Goal: Information Seeking & Learning: Learn about a topic

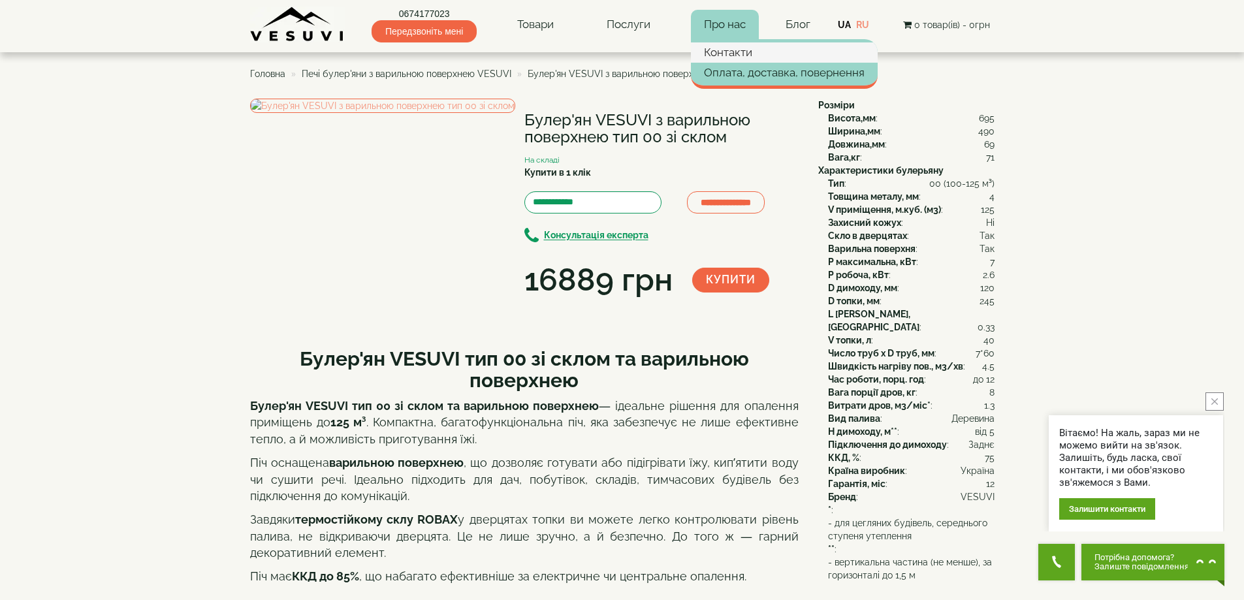
click at [731, 53] on link "Контакти" at bounding box center [784, 52] width 187 height 20
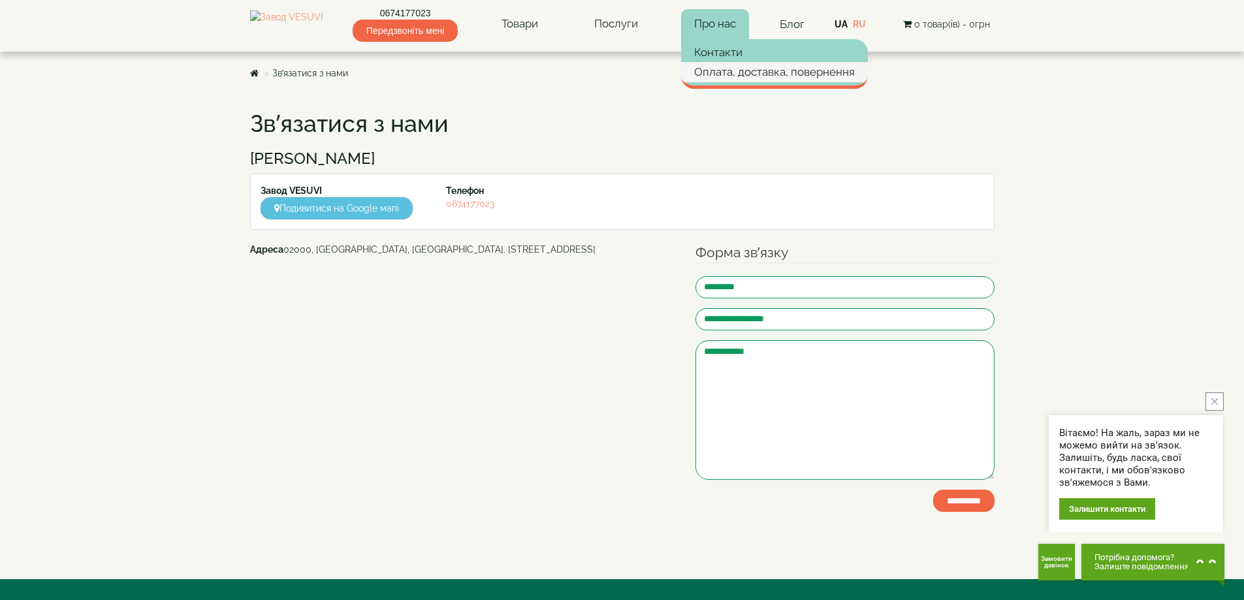
click at [745, 71] on link "Оплата, доставка, повернення" at bounding box center [774, 72] width 187 height 20
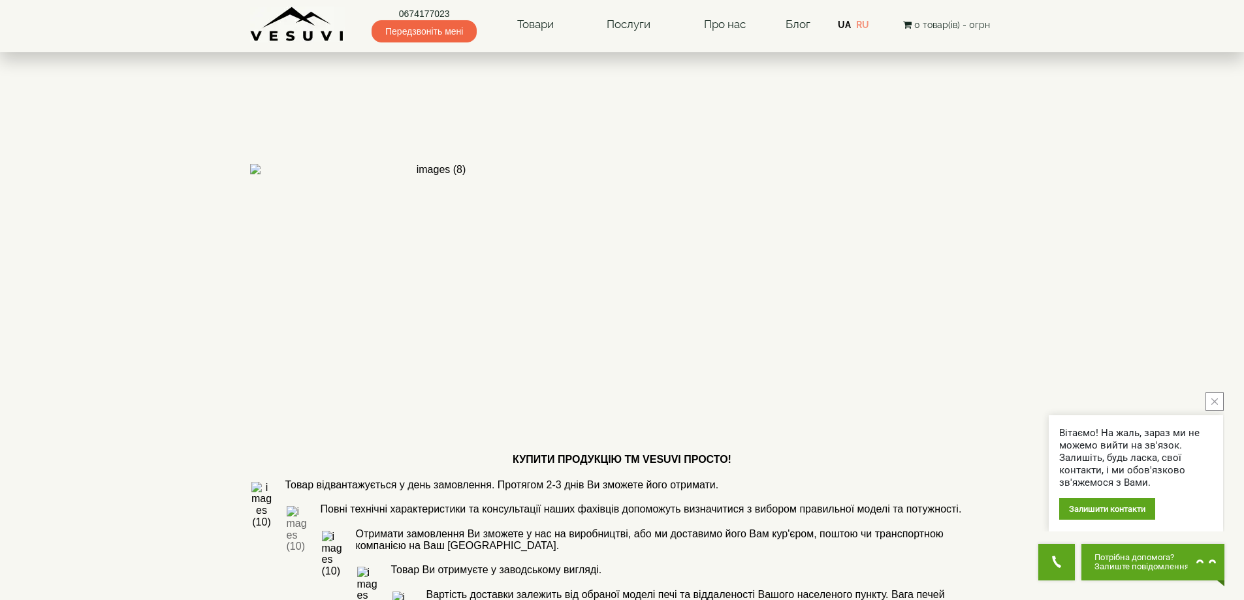
scroll to position [392, 0]
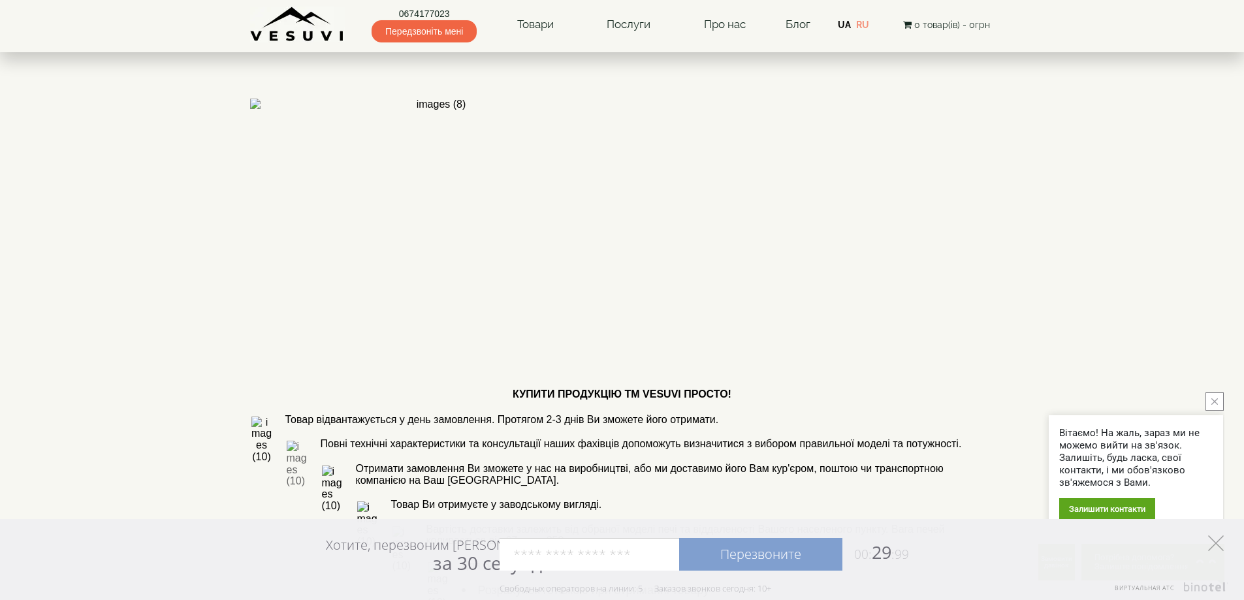
click at [1213, 545] on icon at bounding box center [1216, 544] width 16 height 16
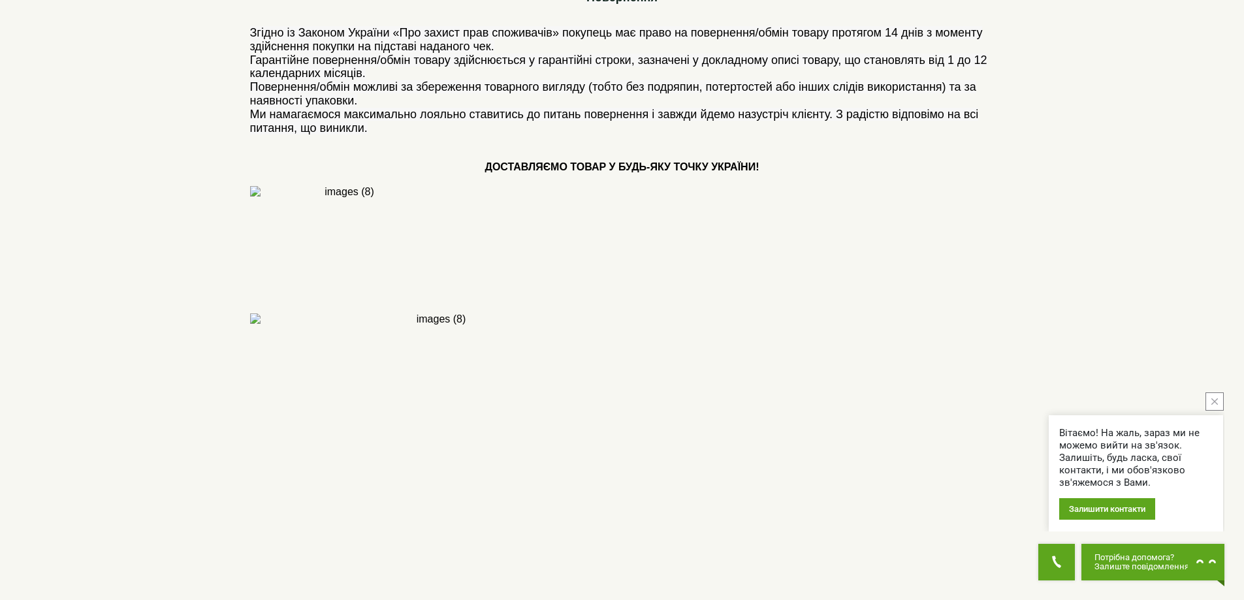
scroll to position [0, 0]
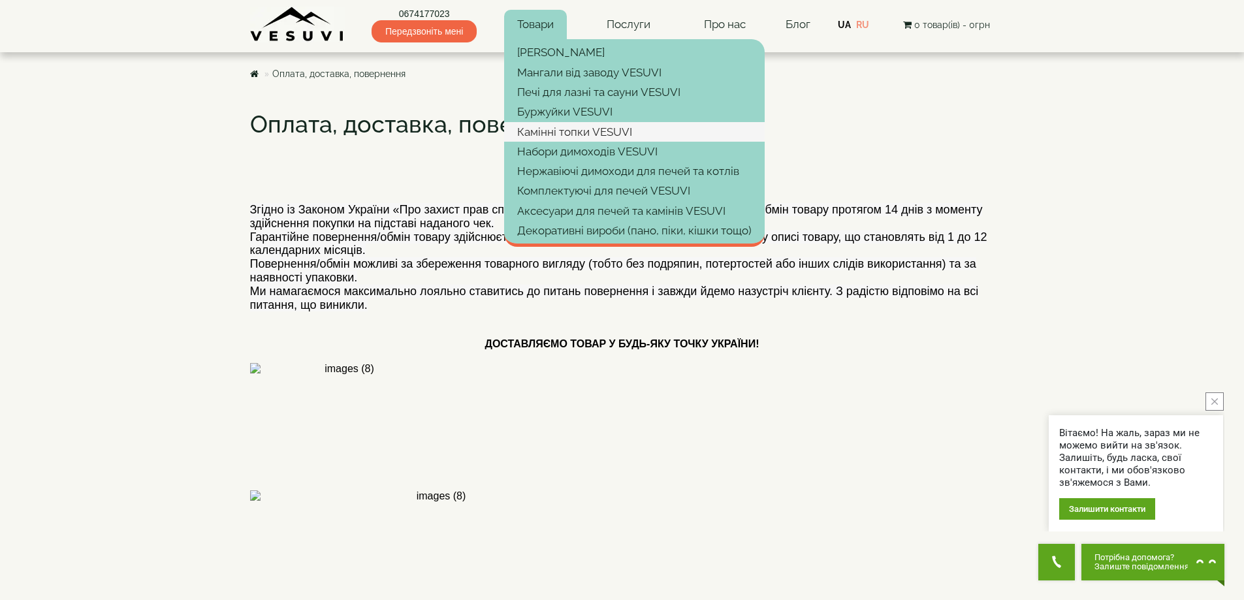
click at [584, 135] on link "Камінні топки VESUVI" at bounding box center [634, 132] width 261 height 20
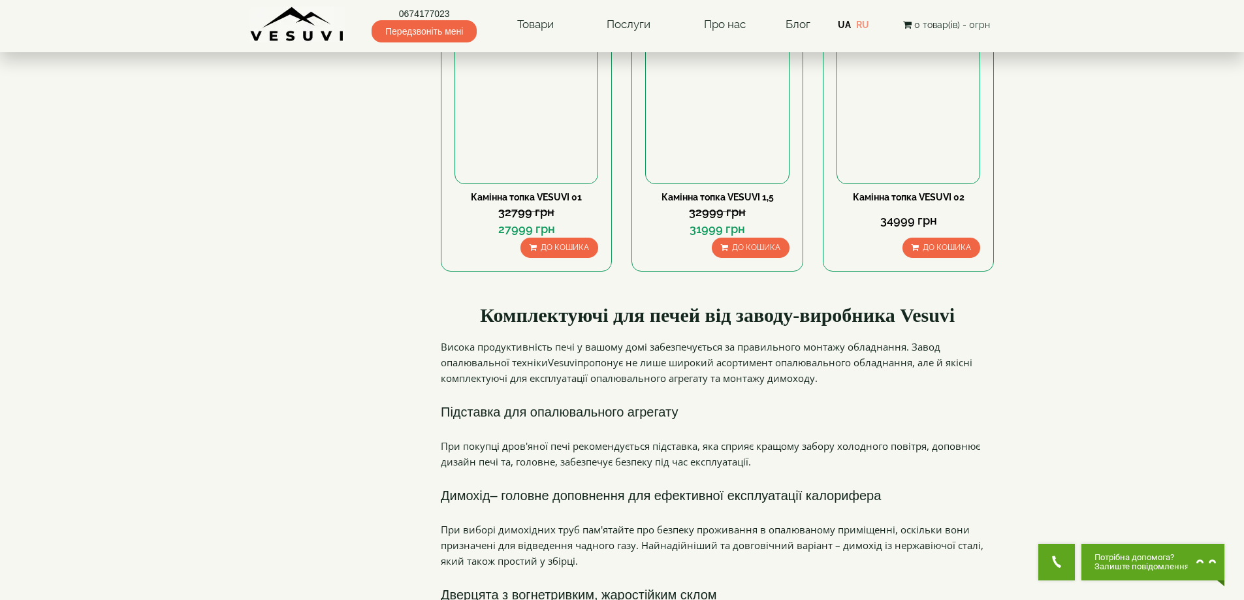
scroll to position [196, 0]
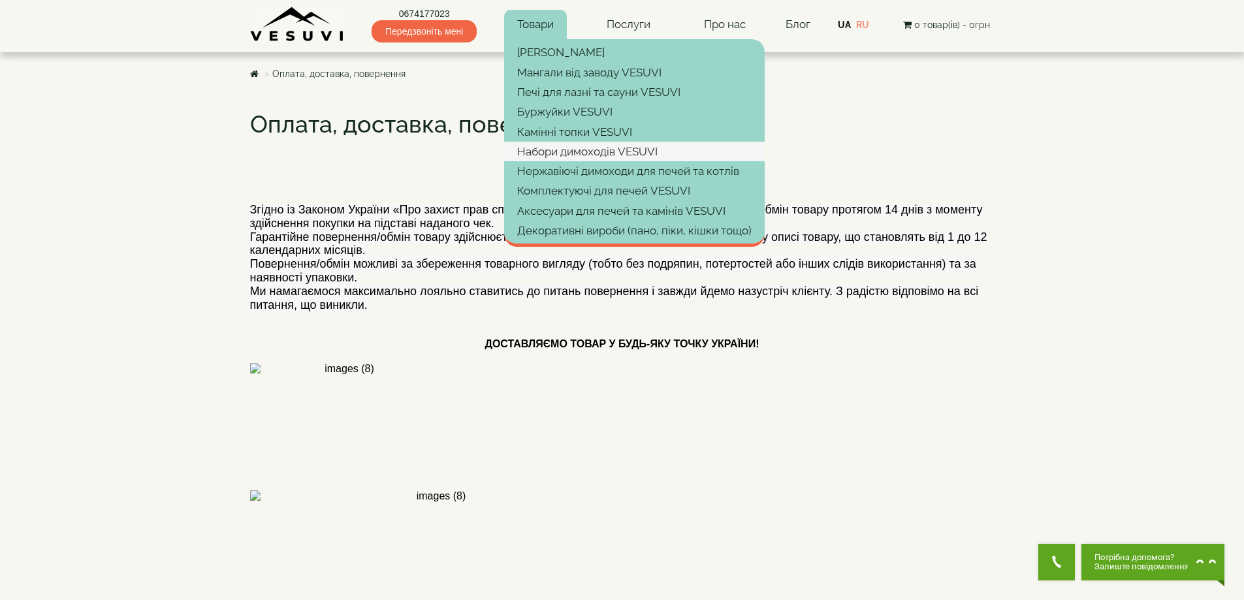
click at [603, 150] on link "Набори димоходів VESUVI" at bounding box center [634, 152] width 261 height 20
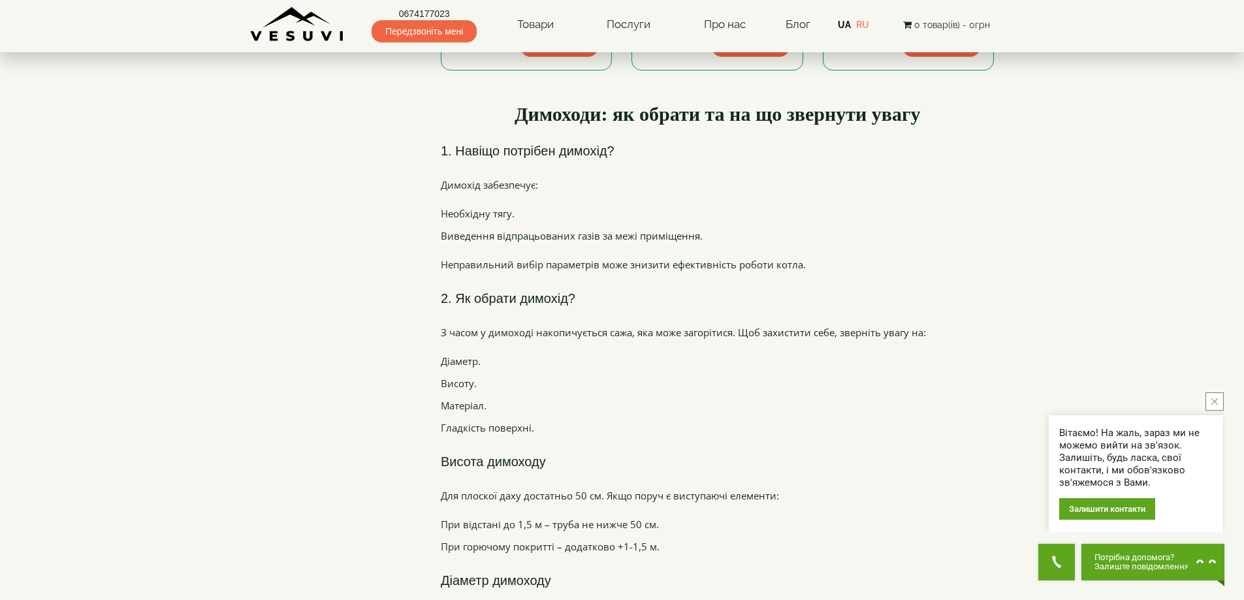
scroll to position [1110, 0]
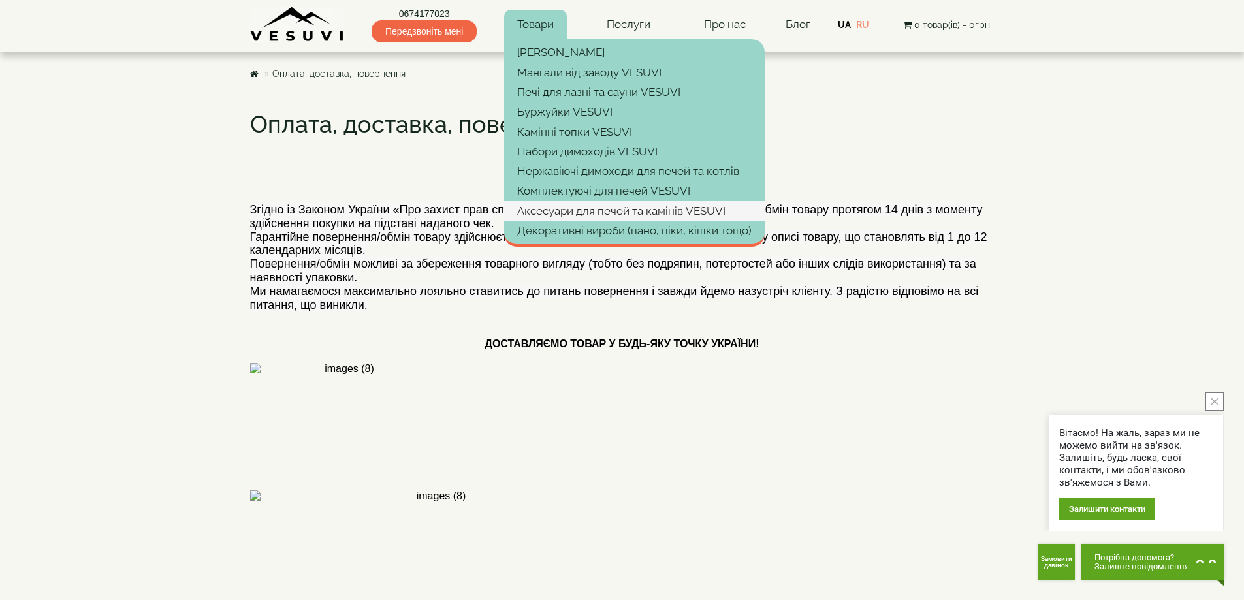
click at [601, 208] on link "Аксесуари для печей та камінів VESUVI" at bounding box center [634, 211] width 261 height 20
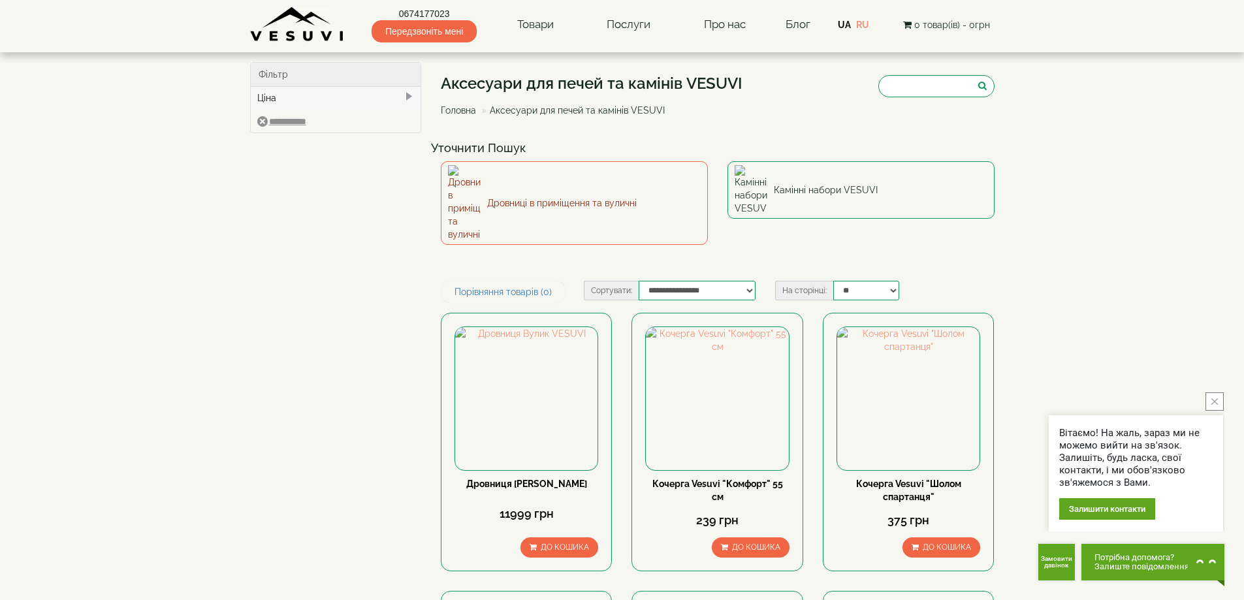
click at [521, 181] on link "Дровниці в приміщення та вуличні" at bounding box center [574, 203] width 267 height 84
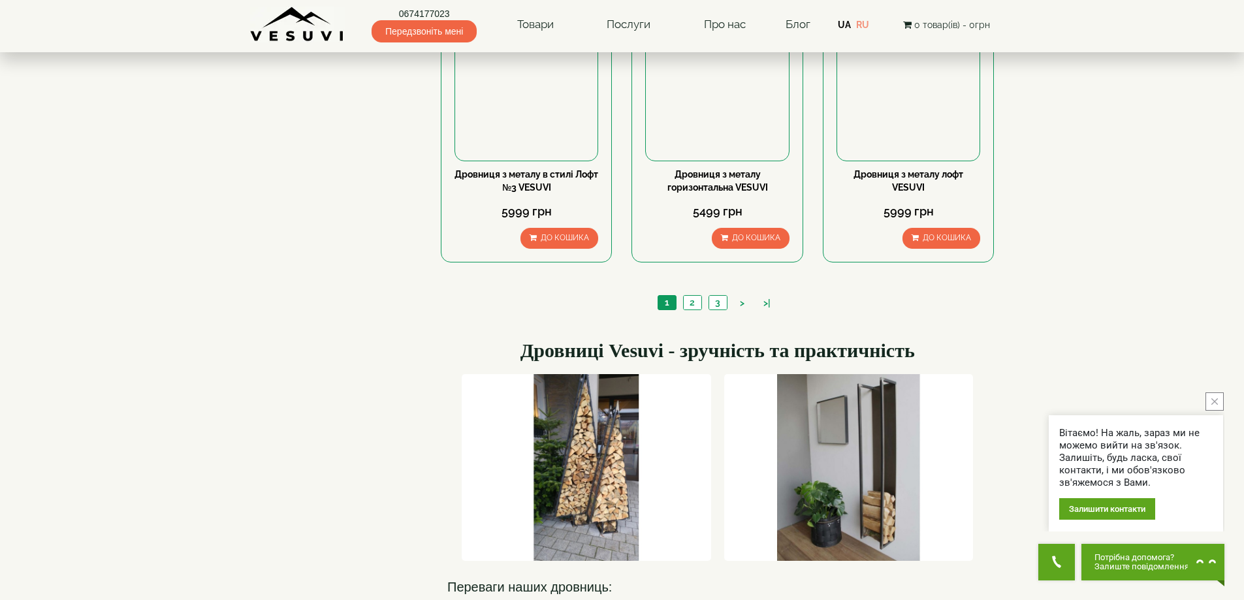
scroll to position [1306, 0]
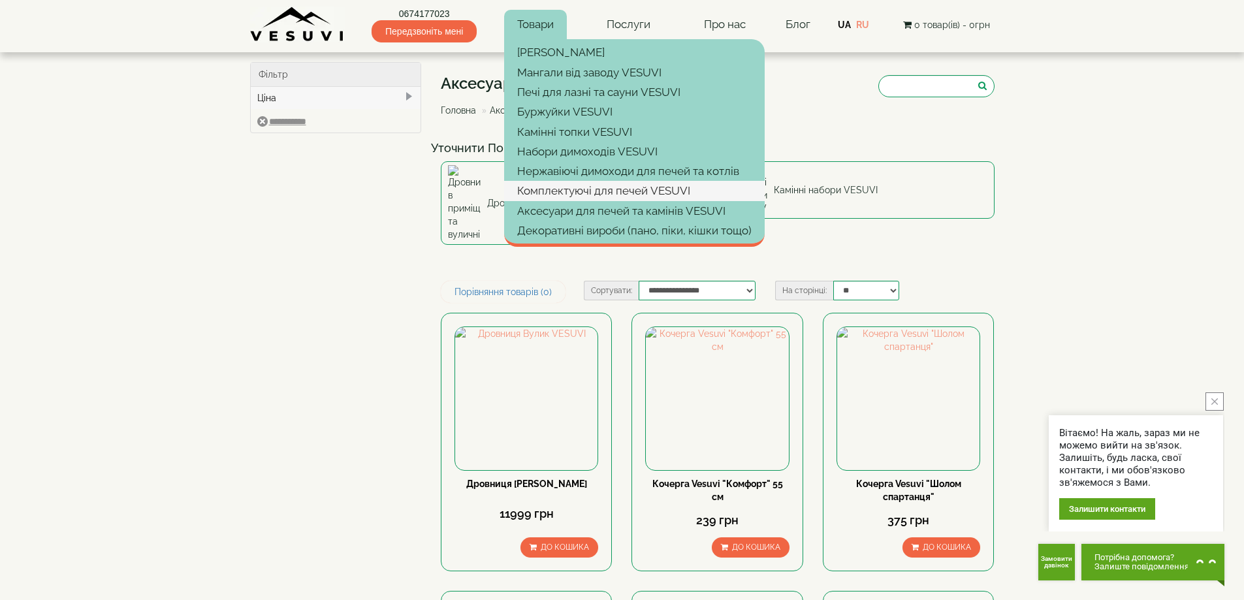
click at [581, 194] on link "Комплектуючі для печей VESUVI" at bounding box center [634, 191] width 261 height 20
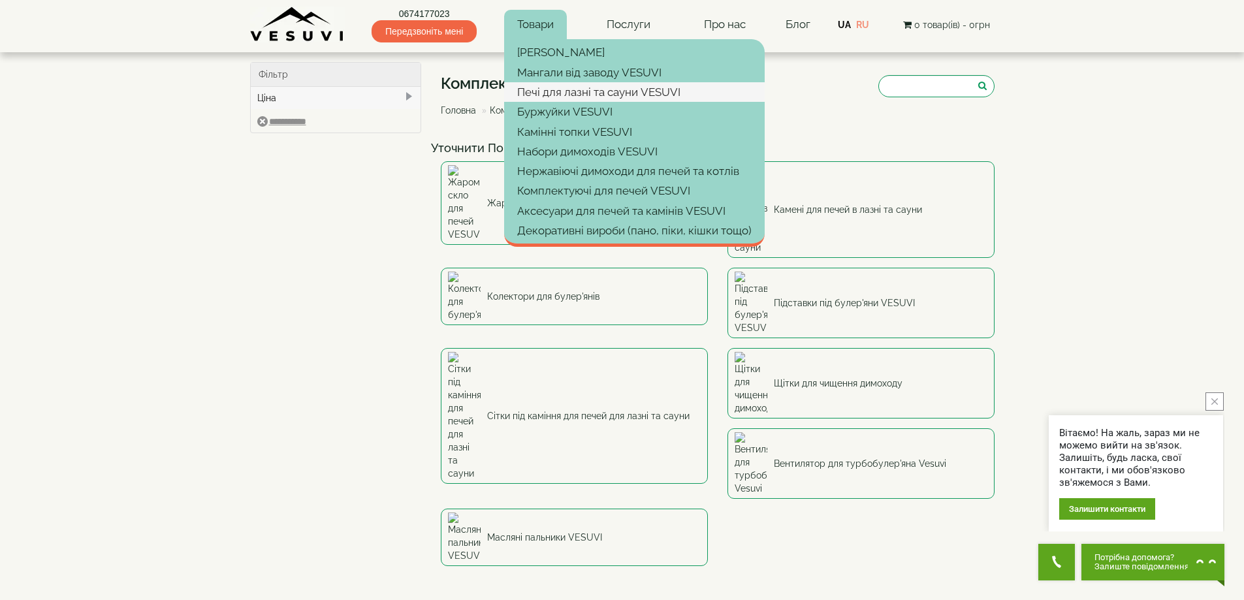
click at [580, 94] on link "Печі для лазні та сауни VESUVI" at bounding box center [634, 92] width 261 height 20
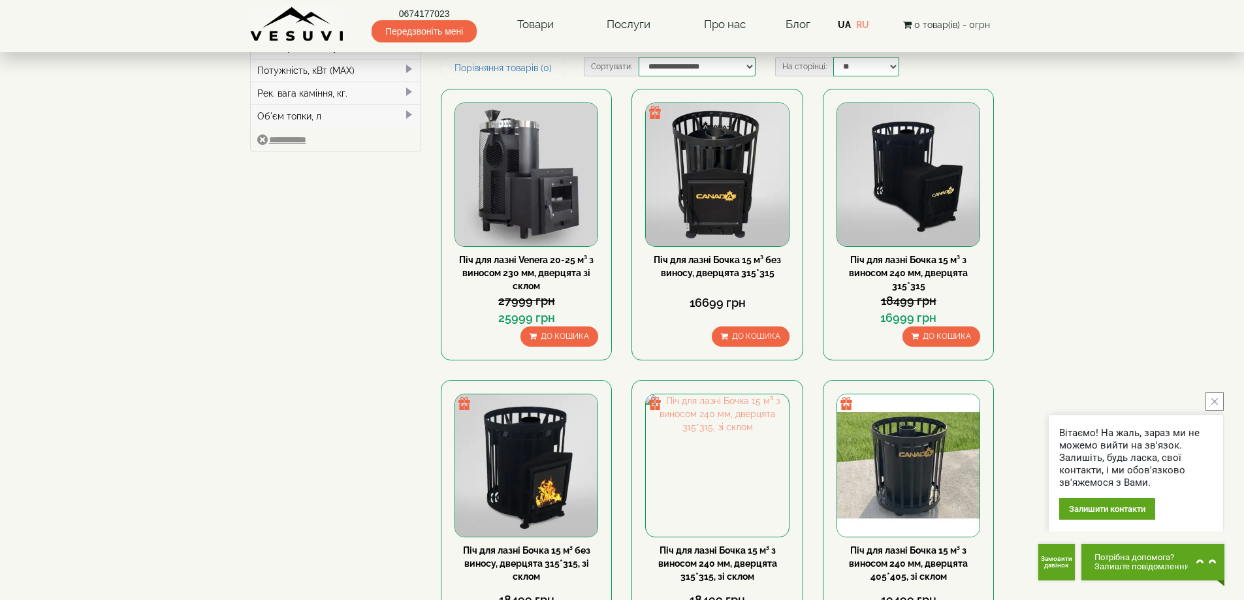
scroll to position [327, 0]
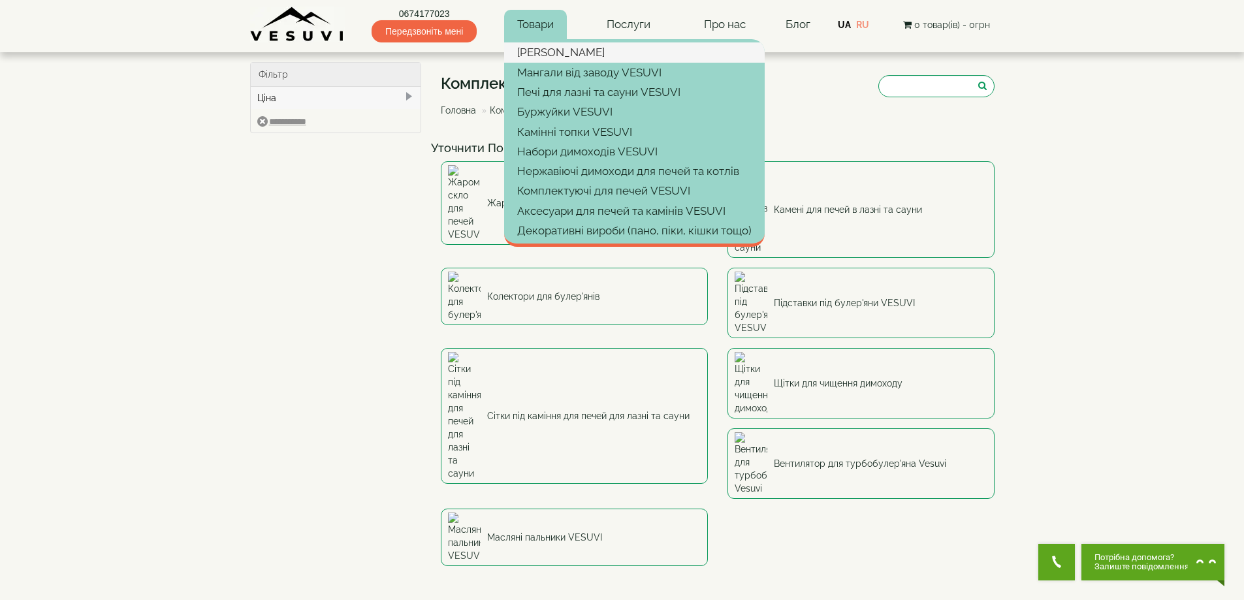
click at [540, 53] on link "[PERSON_NAME]" at bounding box center [634, 52] width 261 height 20
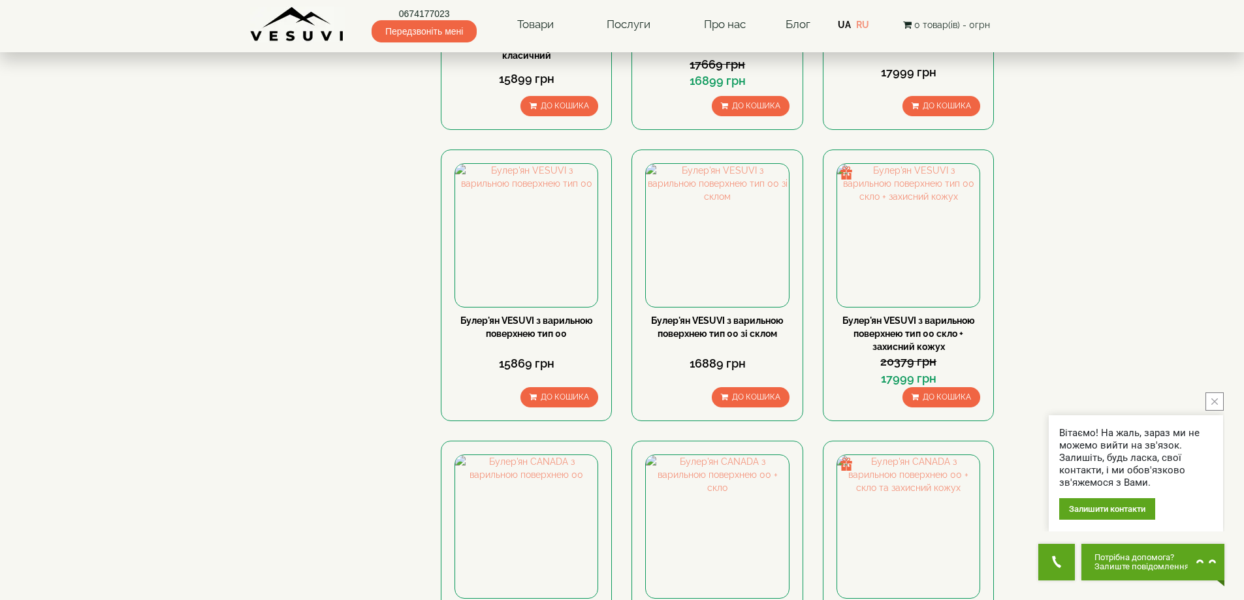
scroll to position [849, 0]
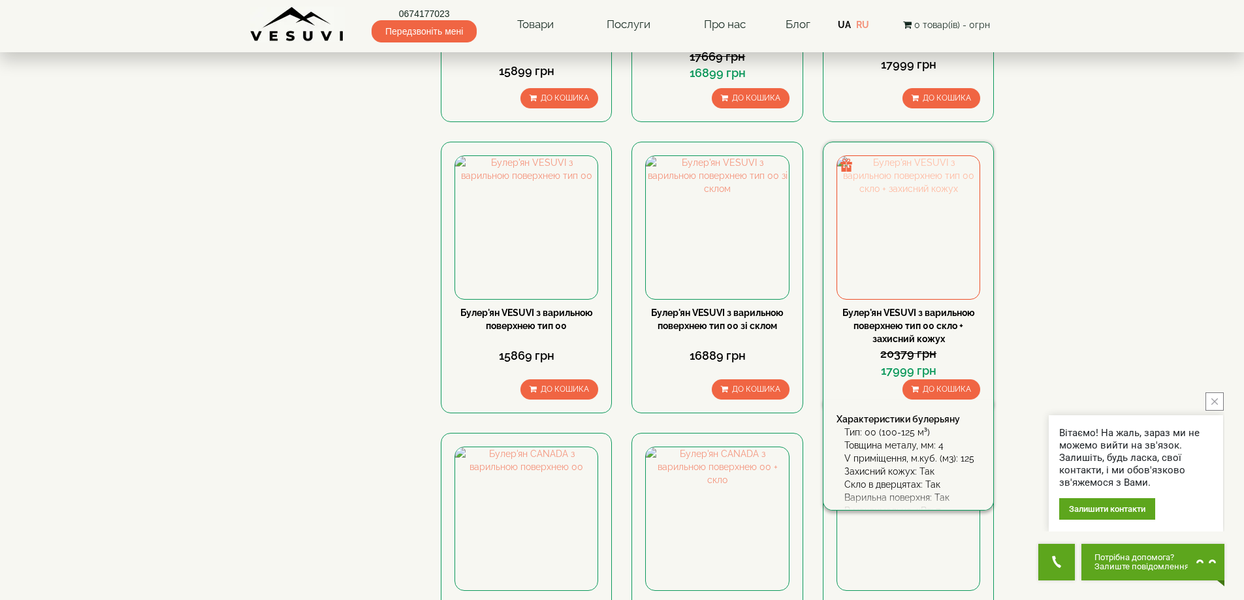
click at [903, 173] on img at bounding box center [908, 227] width 142 height 142
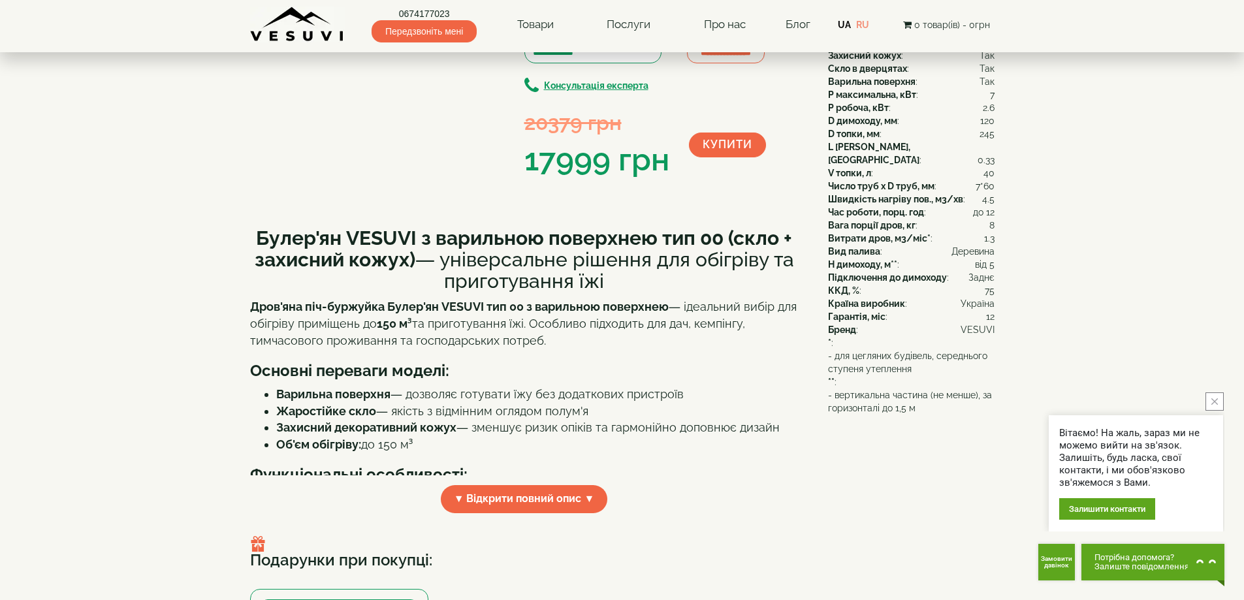
scroll to position [196, 0]
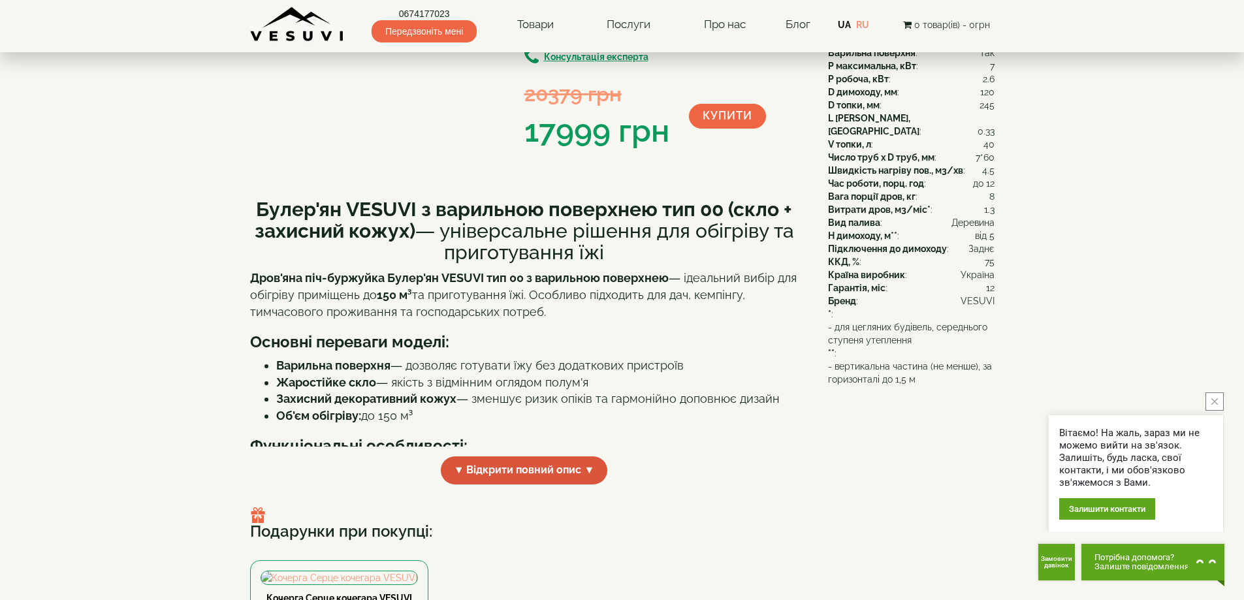
click at [574, 463] on span "▼ Відкрити повний опис ▼" at bounding box center [524, 471] width 167 height 28
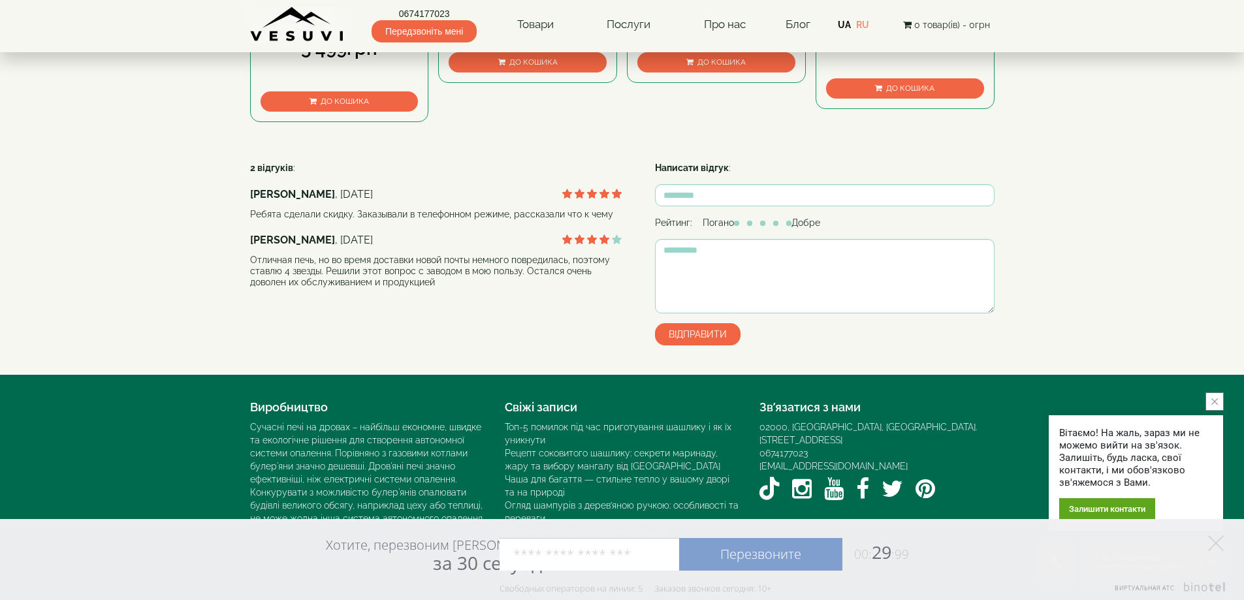
scroll to position [2090, 0]
click at [1215, 542] on polygon at bounding box center [1216, 544] width 16 height 16
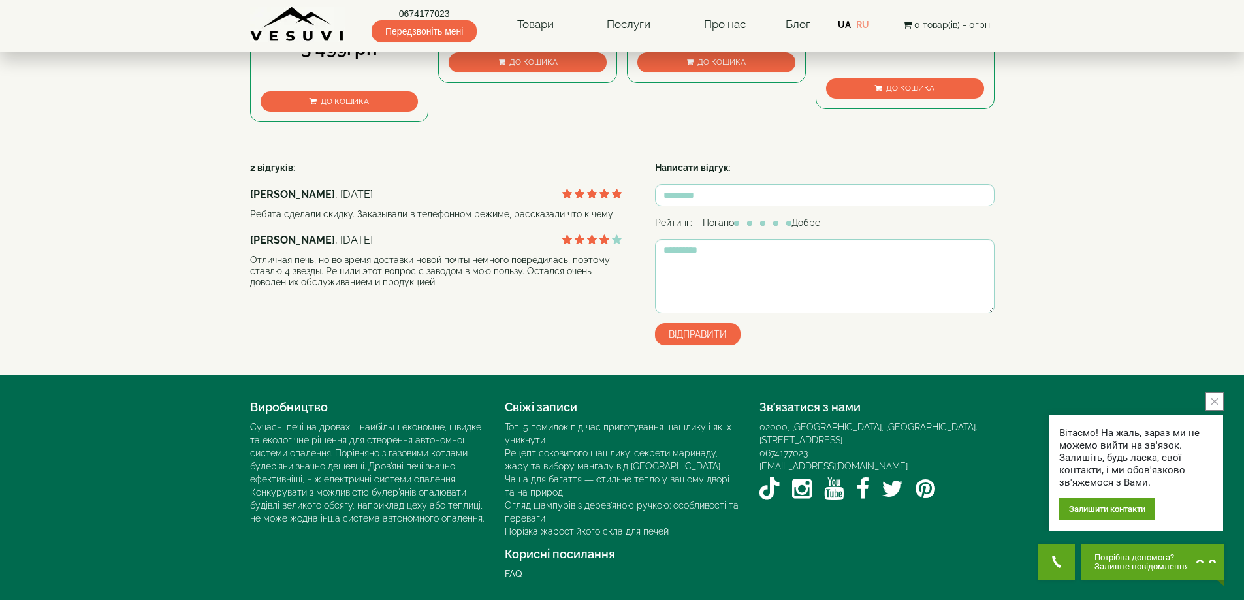
scroll to position [1698, 0]
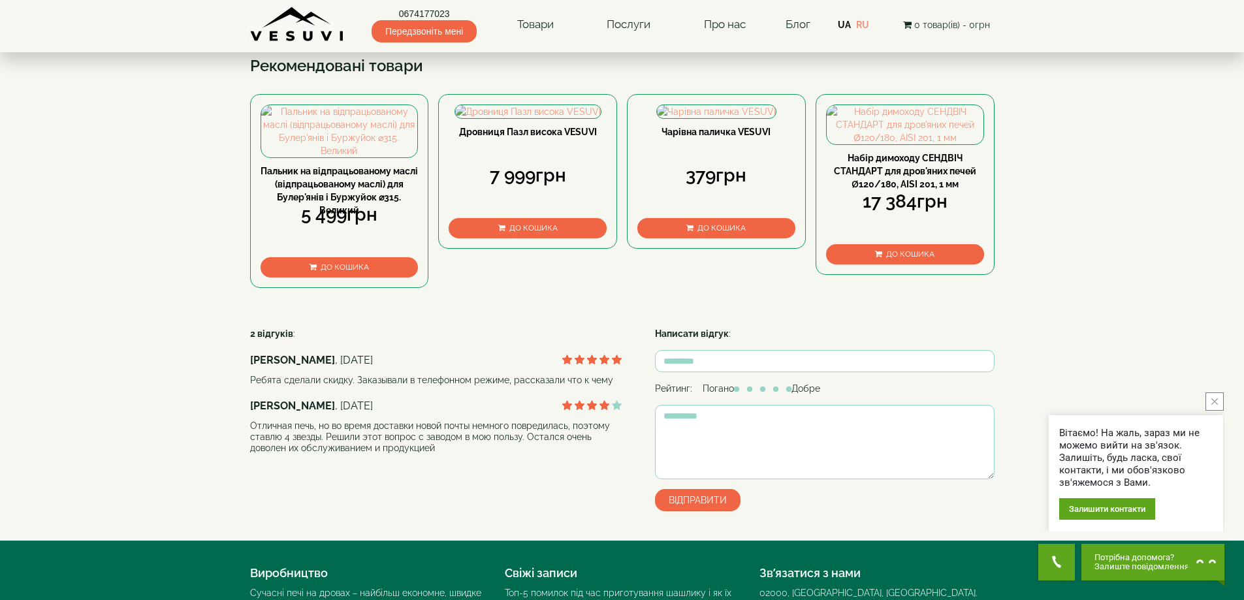
click at [1214, 405] on button "close button" at bounding box center [1215, 402] width 18 height 18
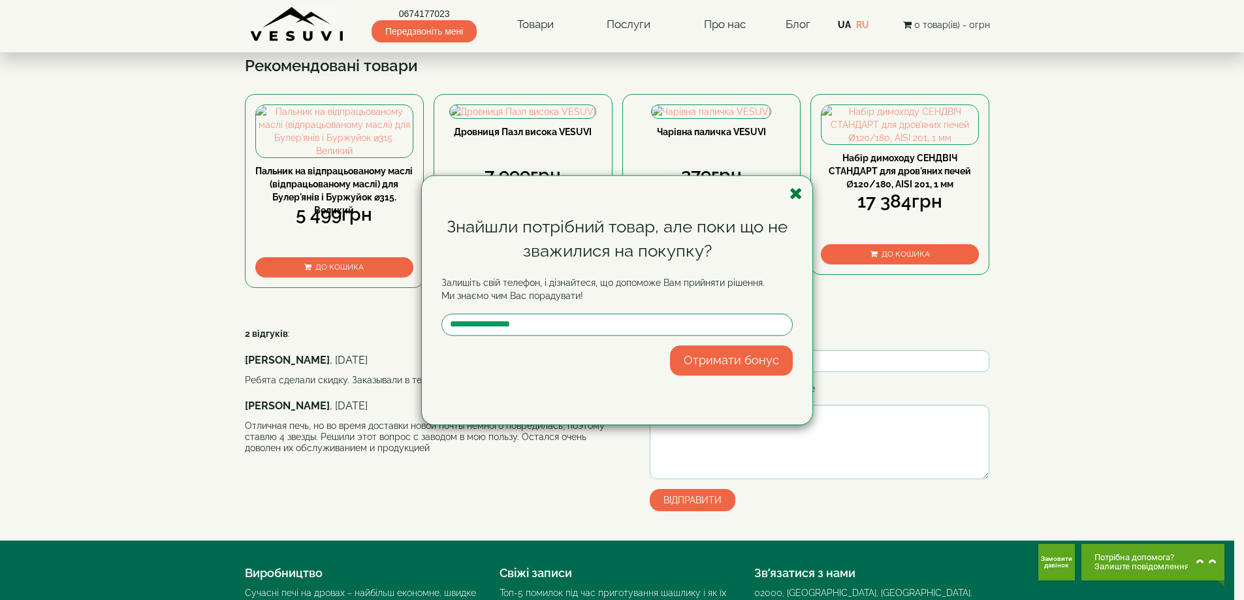
click at [797, 194] on icon "button" at bounding box center [796, 194] width 13 height 16
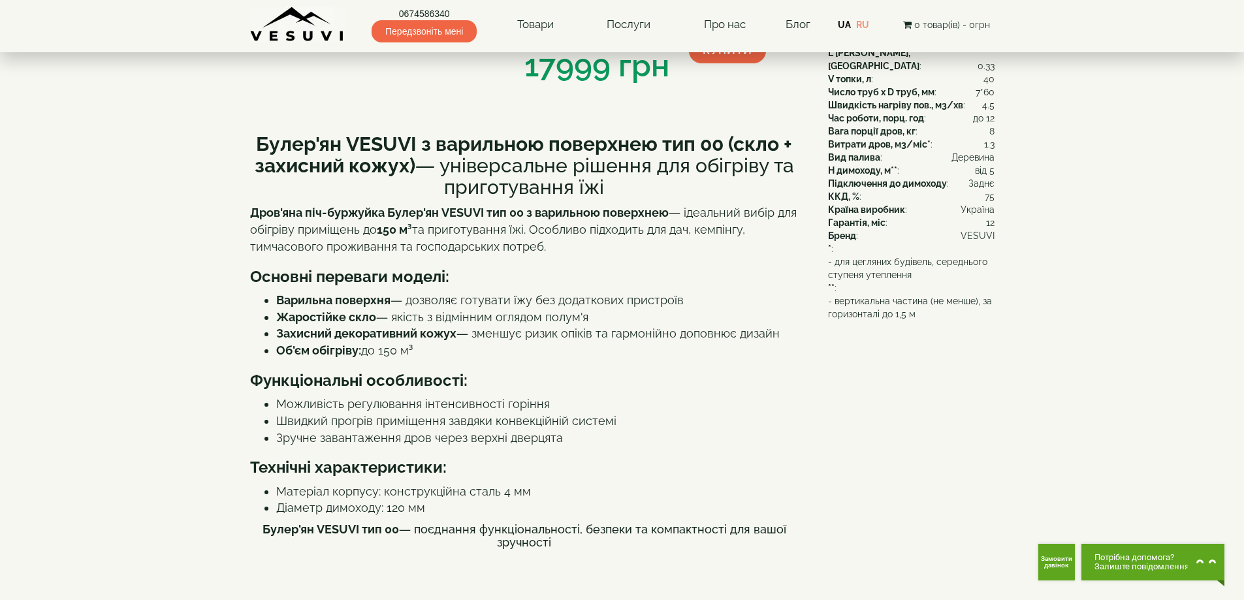
scroll to position [0, 0]
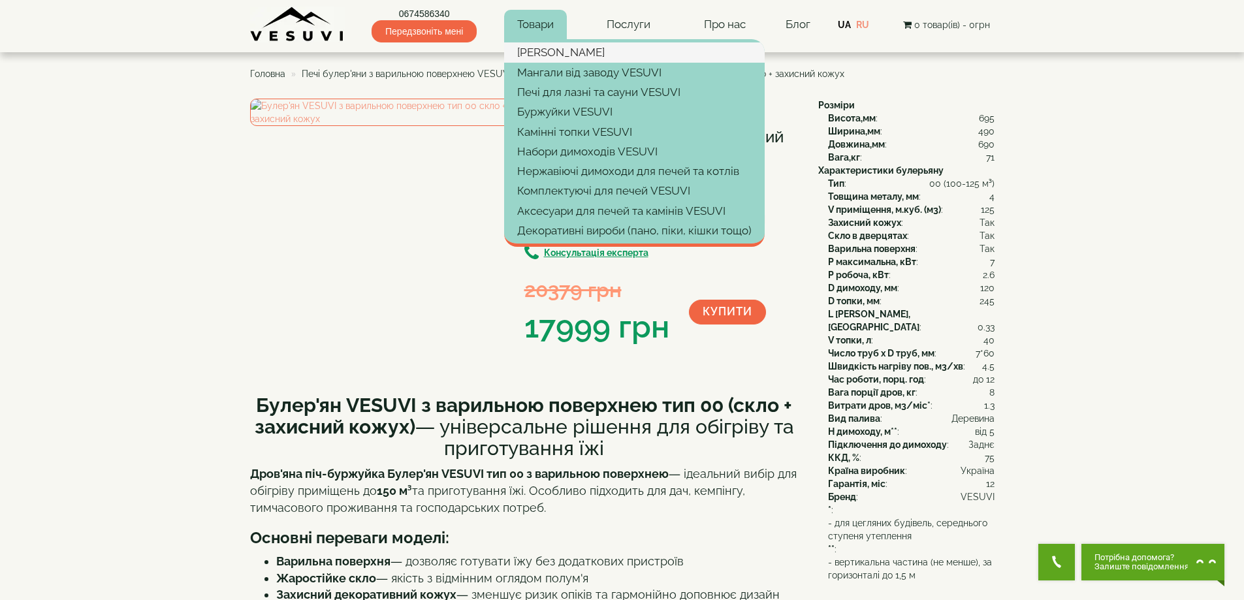
click at [557, 49] on link "[PERSON_NAME]" at bounding box center [634, 52] width 261 height 20
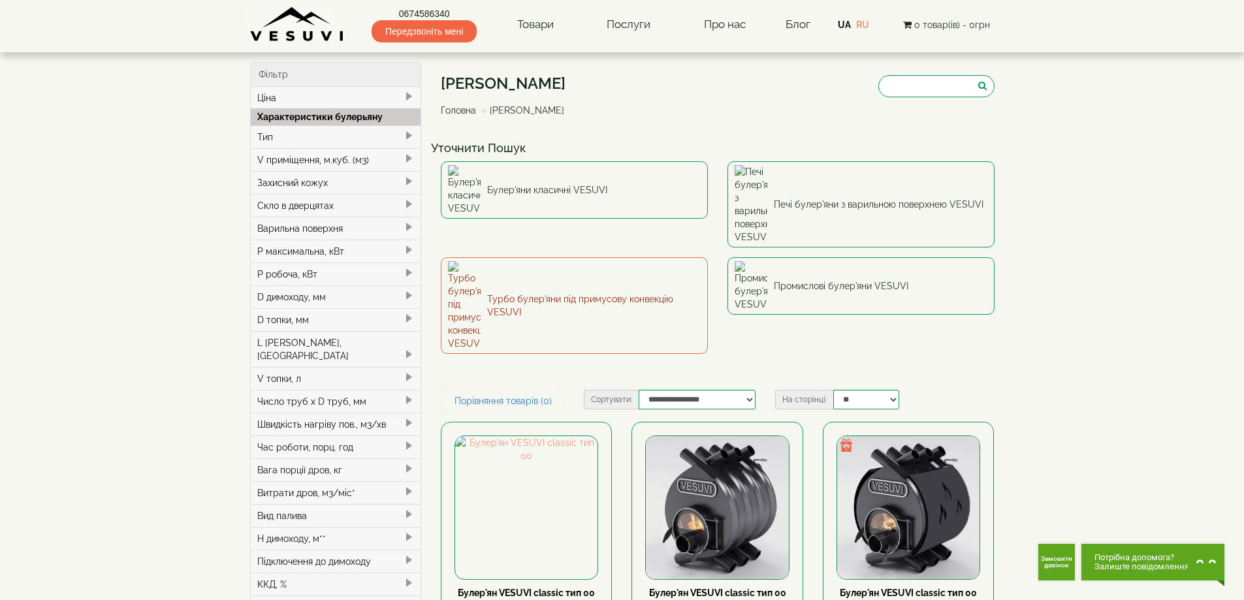
click at [557, 257] on link "Турбо булер'яни під примусову конвекцію VESUVI" at bounding box center [574, 305] width 267 height 97
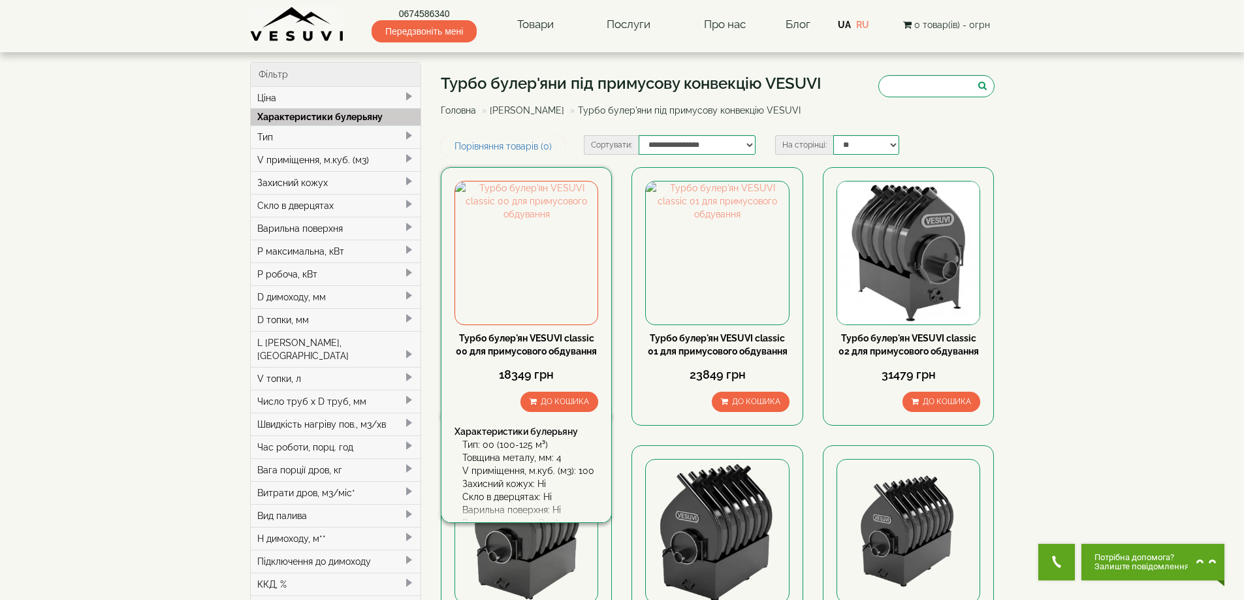
click at [492, 337] on link "Турбо булер'ян VESUVI classic 00 для примусового обдування" at bounding box center [526, 345] width 141 height 24
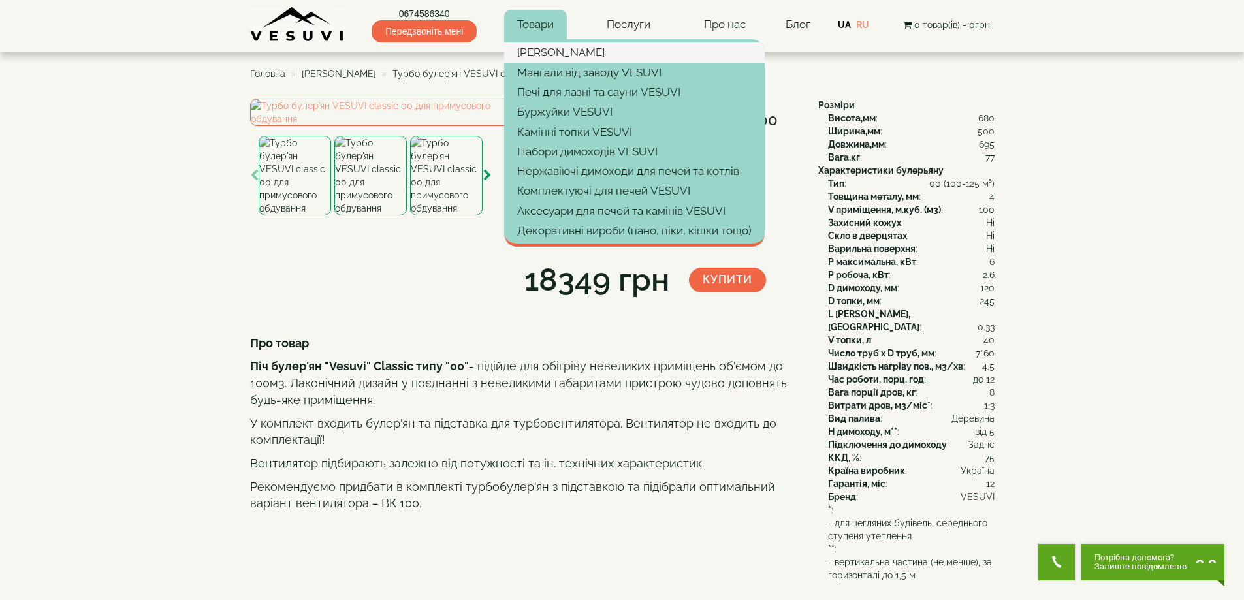
click at [541, 46] on link "[PERSON_NAME]" at bounding box center [634, 52] width 261 height 20
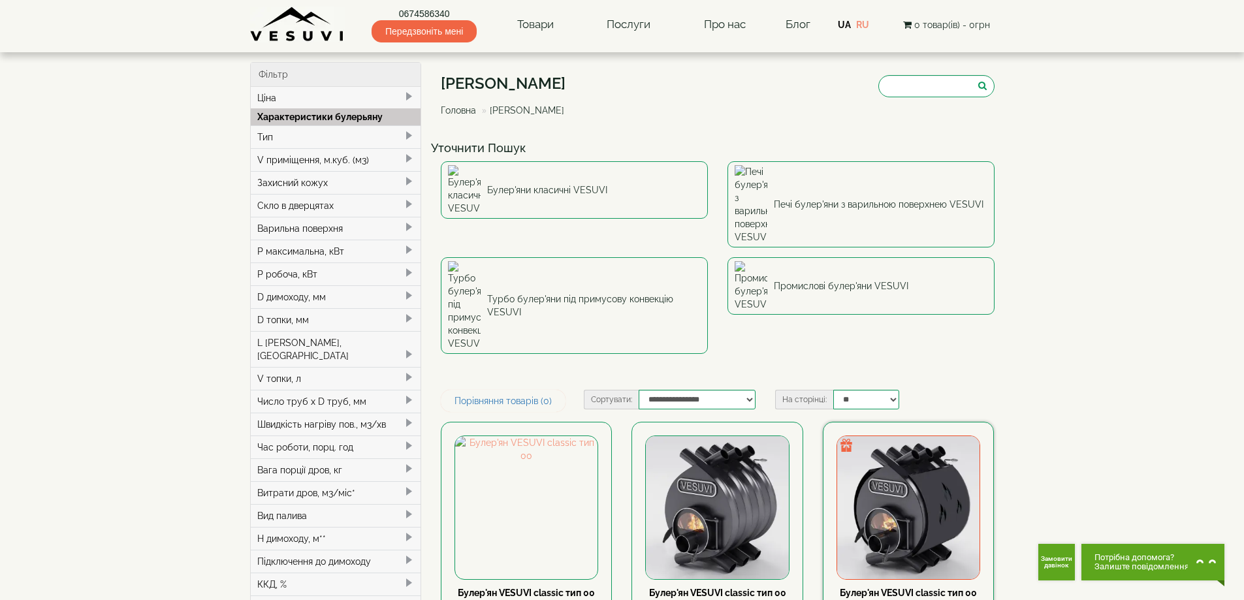
click at [910, 436] on img at bounding box center [908, 507] width 142 height 142
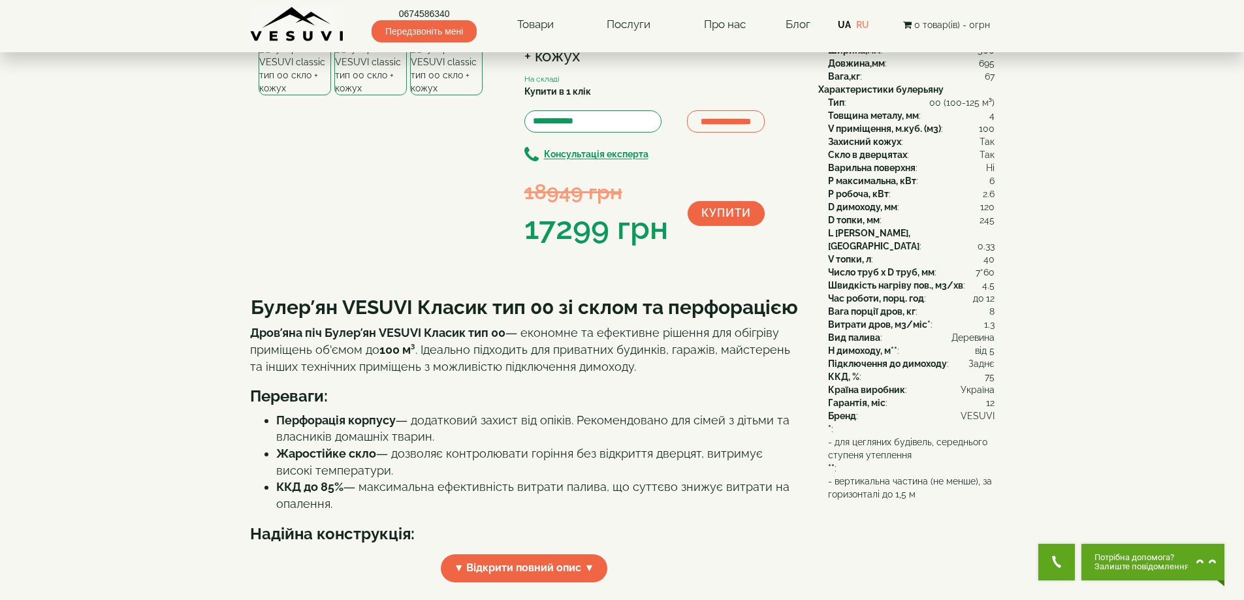
scroll to position [65, 0]
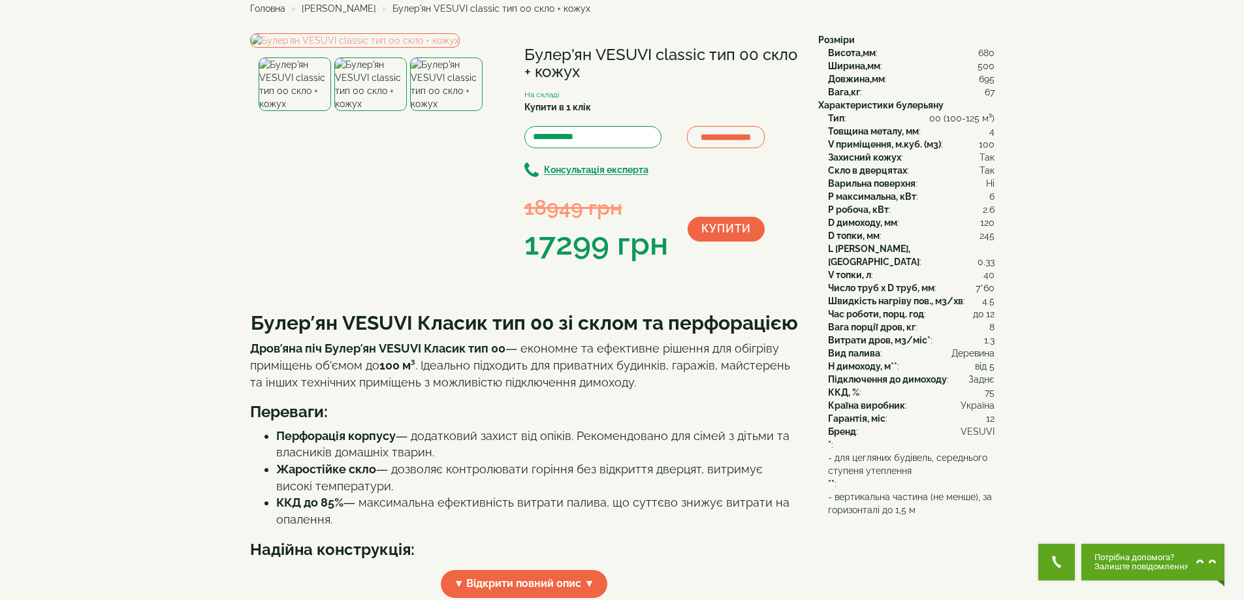
click at [441, 111] on img at bounding box center [446, 84] width 73 height 54
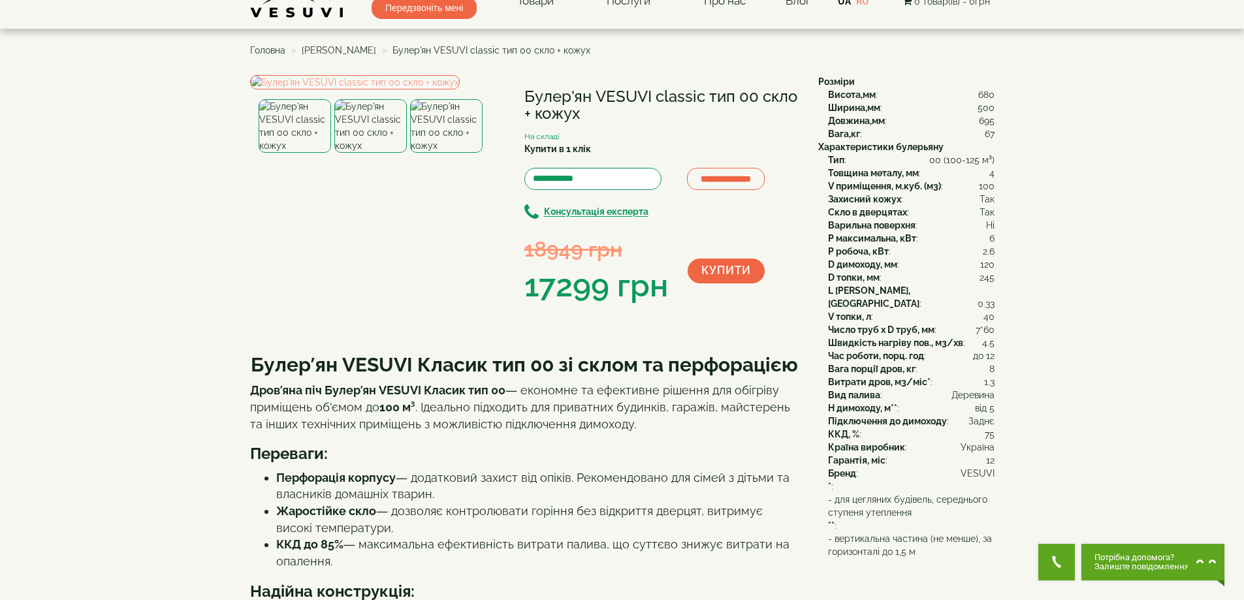
scroll to position [0, 0]
